Goal: Task Accomplishment & Management: Use online tool/utility

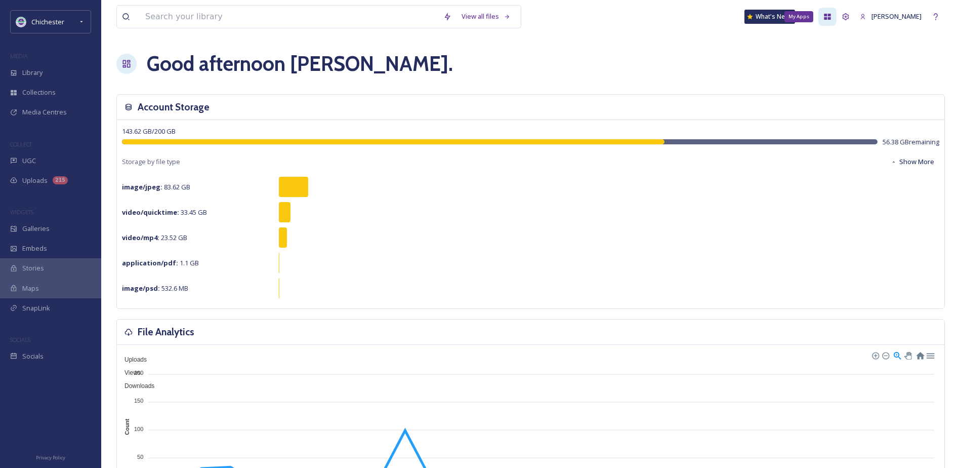
click at [832, 13] on icon at bounding box center [827, 17] width 8 height 8
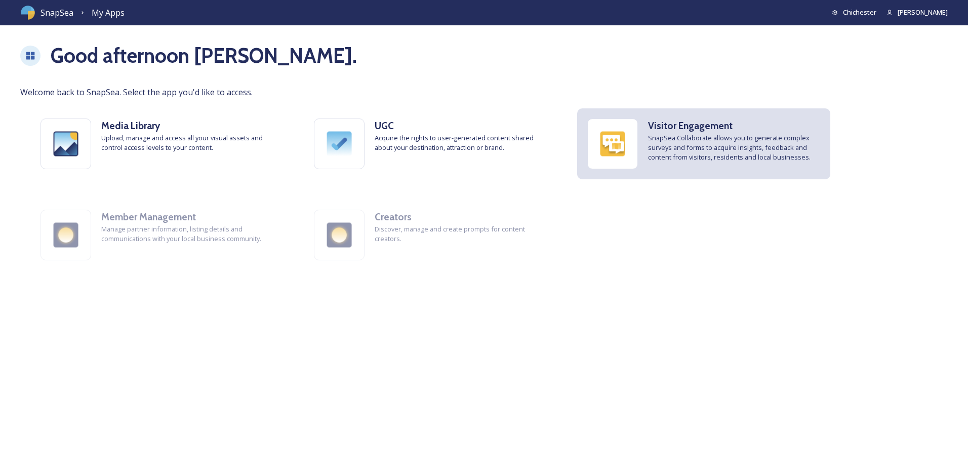
click at [605, 151] on img at bounding box center [613, 144] width 50 height 50
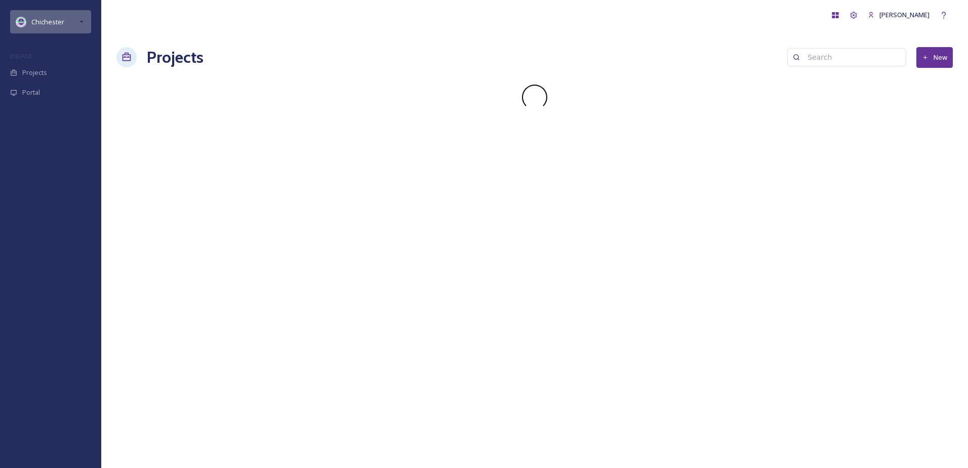
click at [74, 22] on div "Chichester" at bounding box center [50, 21] width 81 height 23
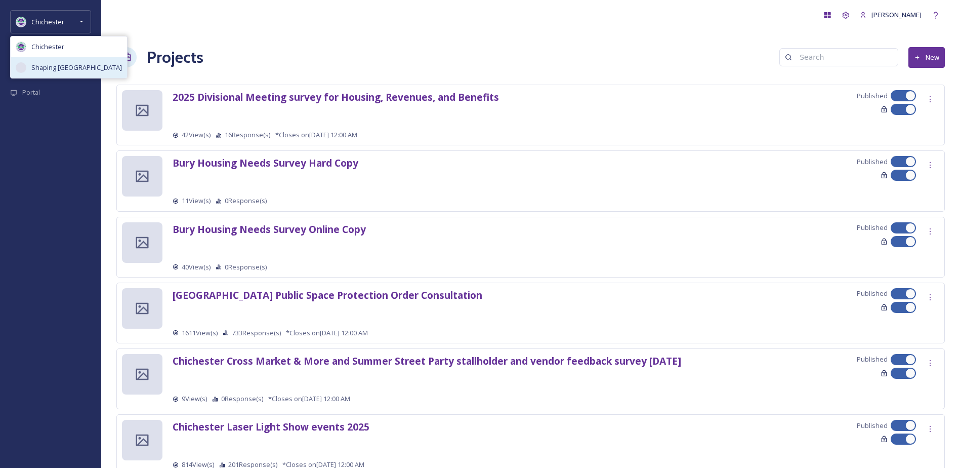
click at [76, 66] on span "Shaping [GEOGRAPHIC_DATA]" at bounding box center [76, 68] width 91 height 10
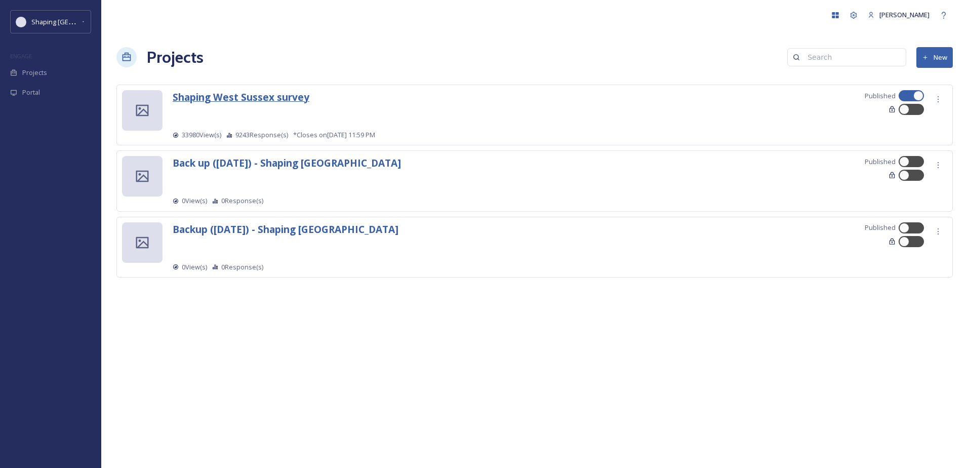
click at [270, 97] on strong "Shaping West Sussex survey" at bounding box center [241, 97] width 137 height 14
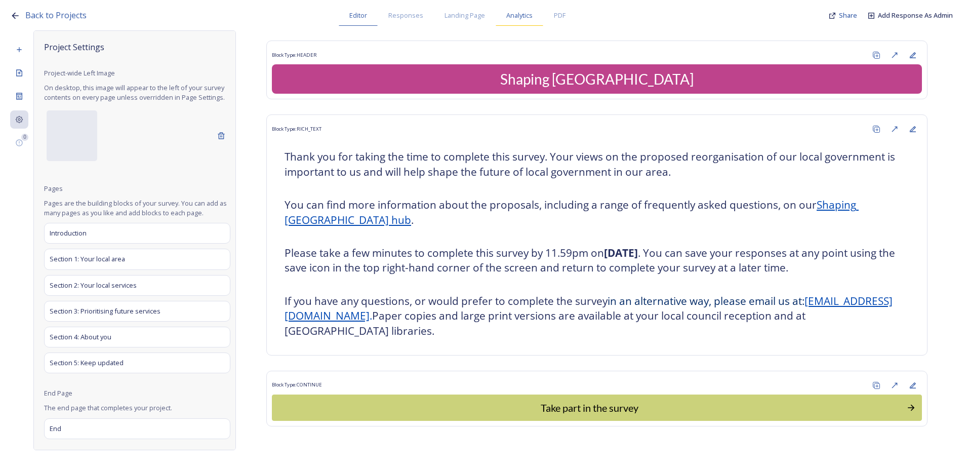
click at [521, 16] on span "Analytics" at bounding box center [519, 16] width 26 height 10
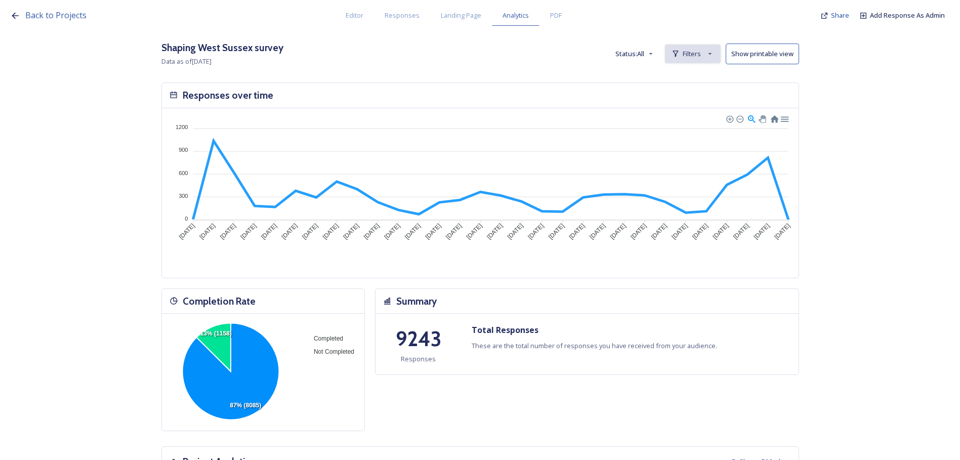
click at [691, 57] on span "Filters" at bounding box center [692, 54] width 18 height 10
click at [692, 78] on span "New Filter" at bounding box center [697, 76] width 30 height 10
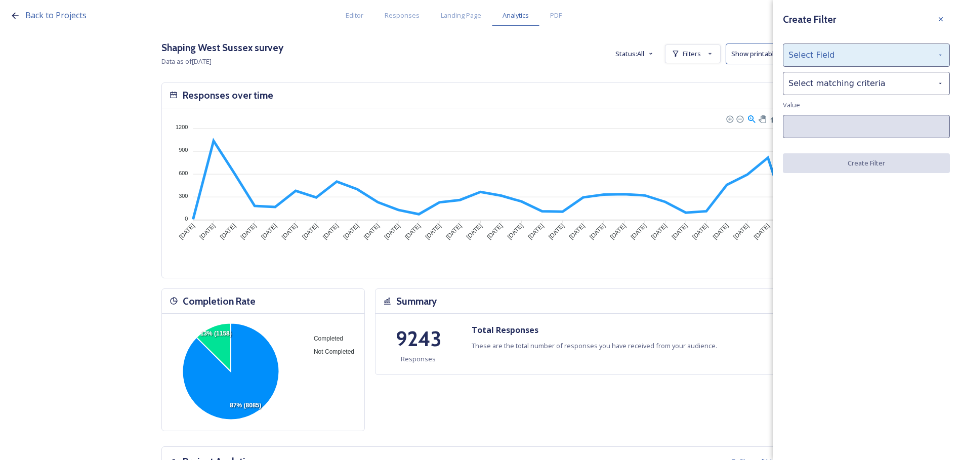
click at [866, 52] on div "Select Field" at bounding box center [866, 55] width 167 height 23
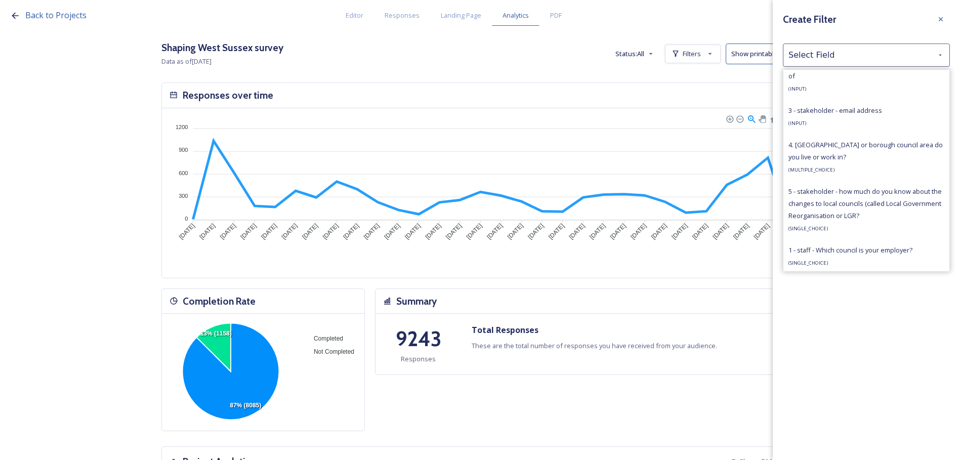
scroll to position [709, 0]
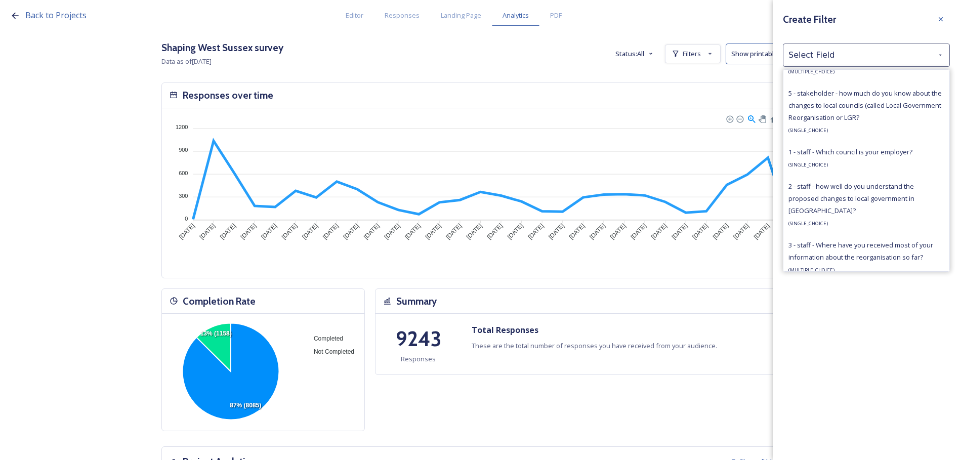
click at [841, 170] on div "1 - staff - Which council is your employer? ( SINGLE_CHOICE )" at bounding box center [851, 158] width 124 height 24
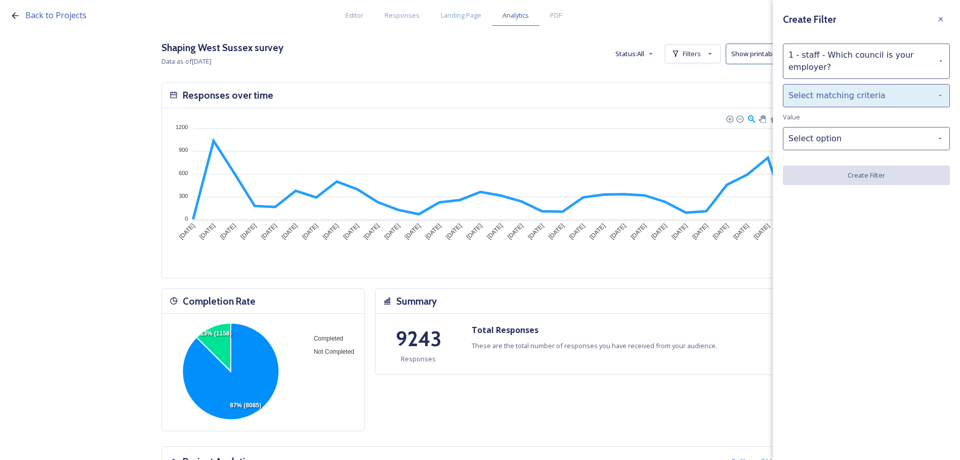
click at [825, 96] on div "Select matching criteria" at bounding box center [866, 95] width 167 height 23
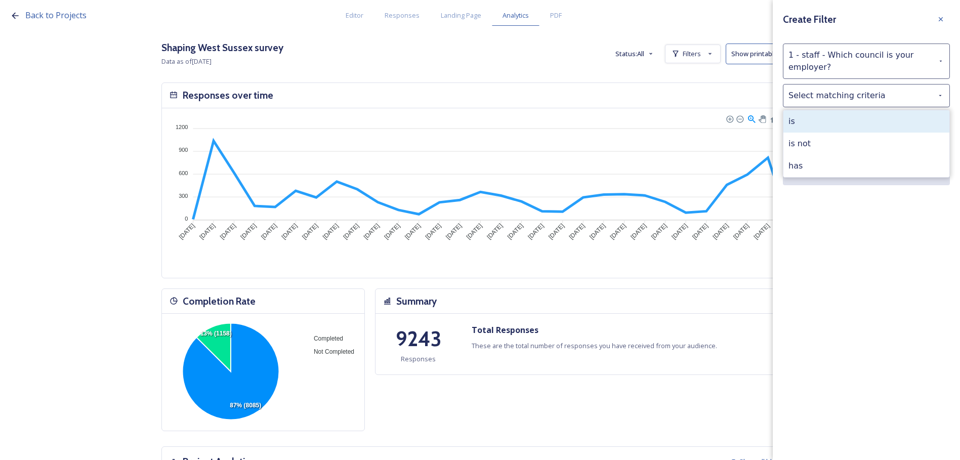
click at [827, 117] on div "is" at bounding box center [867, 121] width 166 height 22
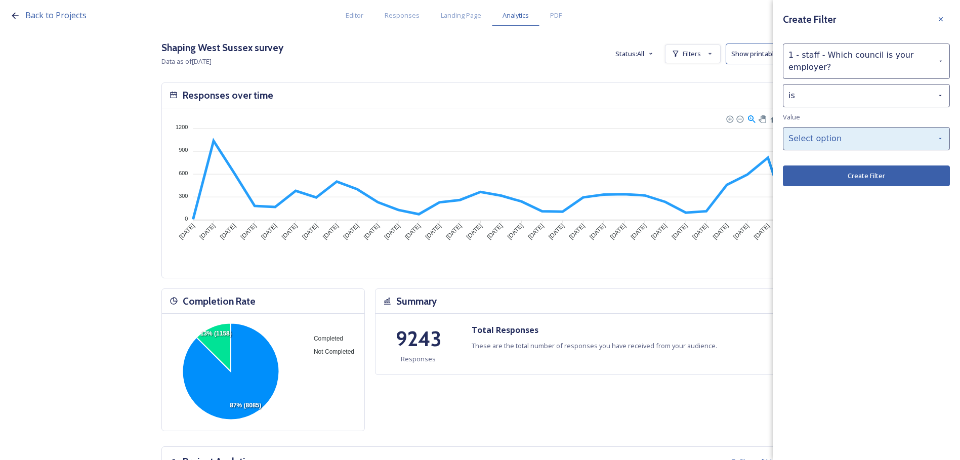
click at [832, 134] on div "Select option" at bounding box center [866, 138] width 167 height 23
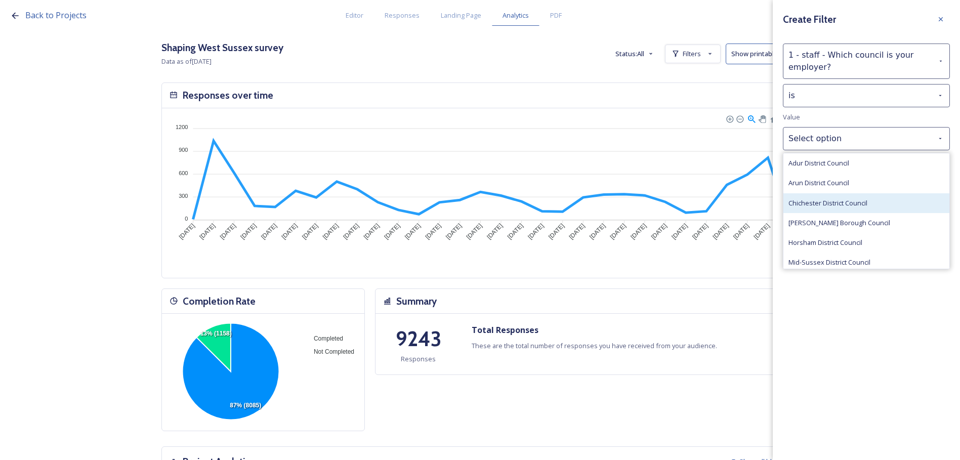
click at [840, 199] on span "Chichester District Council" at bounding box center [828, 203] width 79 height 10
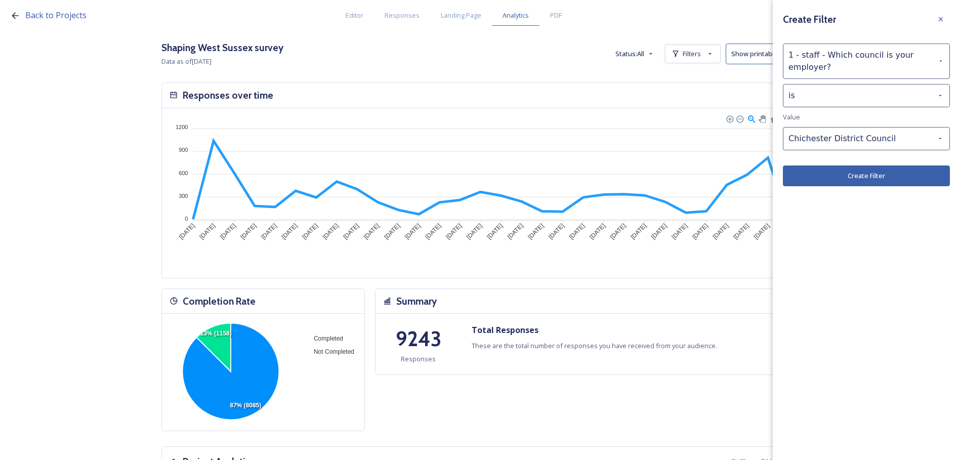
click at [858, 174] on button "Create Filter" at bounding box center [866, 176] width 167 height 21
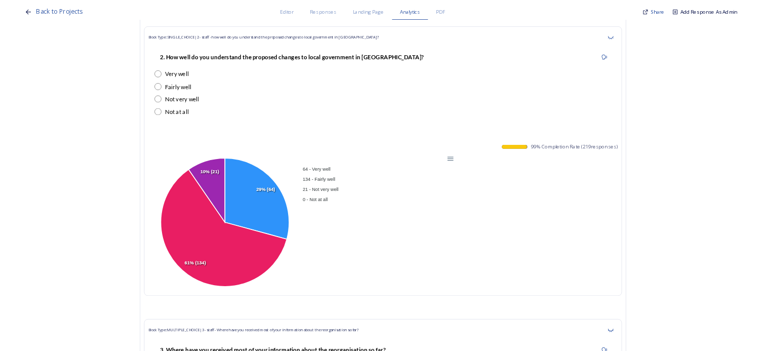
scroll to position [6581, 0]
